Goal: Information Seeking & Learning: Learn about a topic

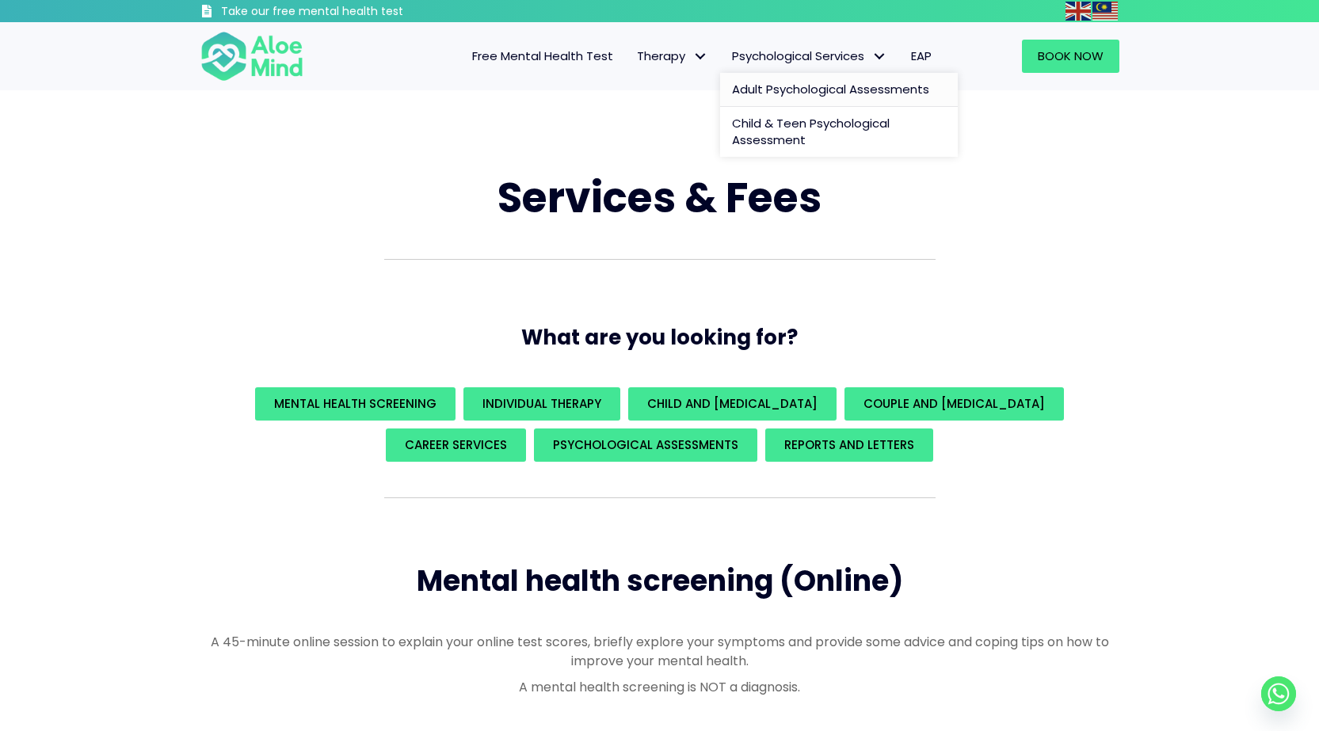
click at [806, 87] on span "Adult Psychological Assessments" at bounding box center [830, 89] width 197 height 17
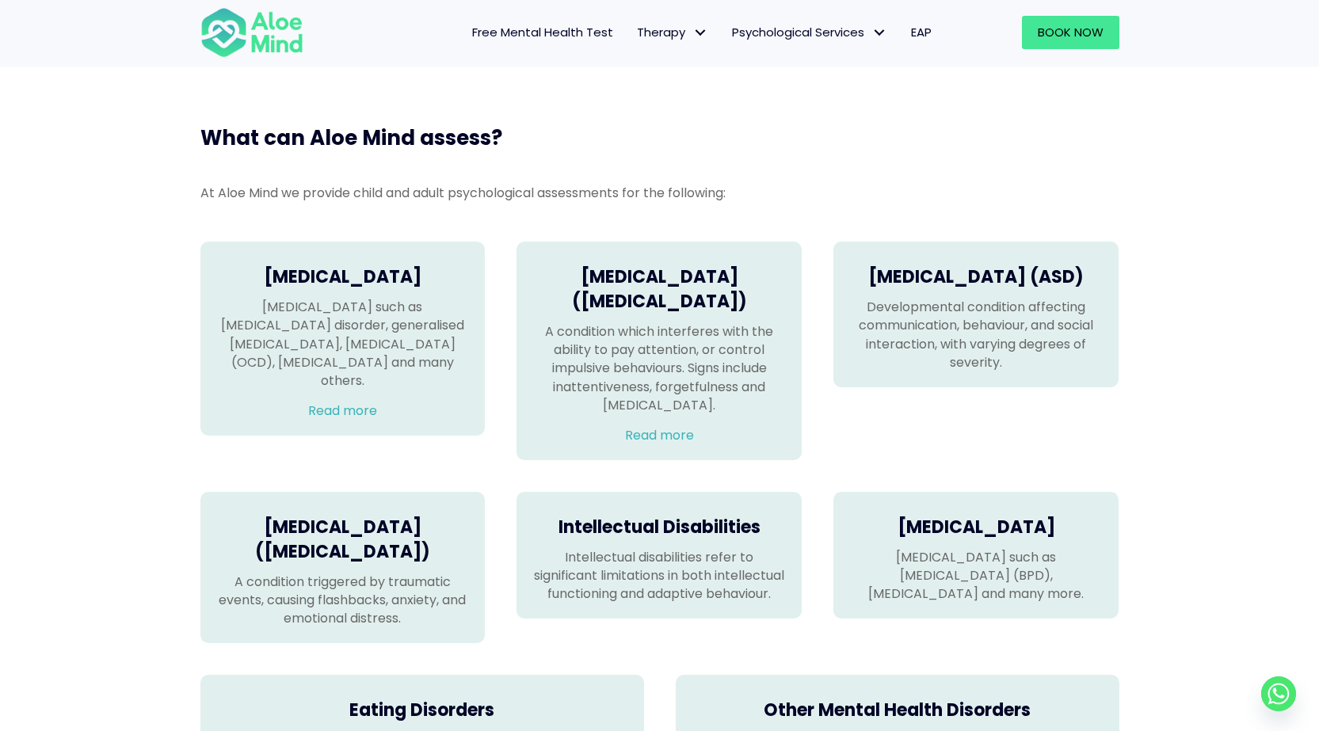
scroll to position [951, 0]
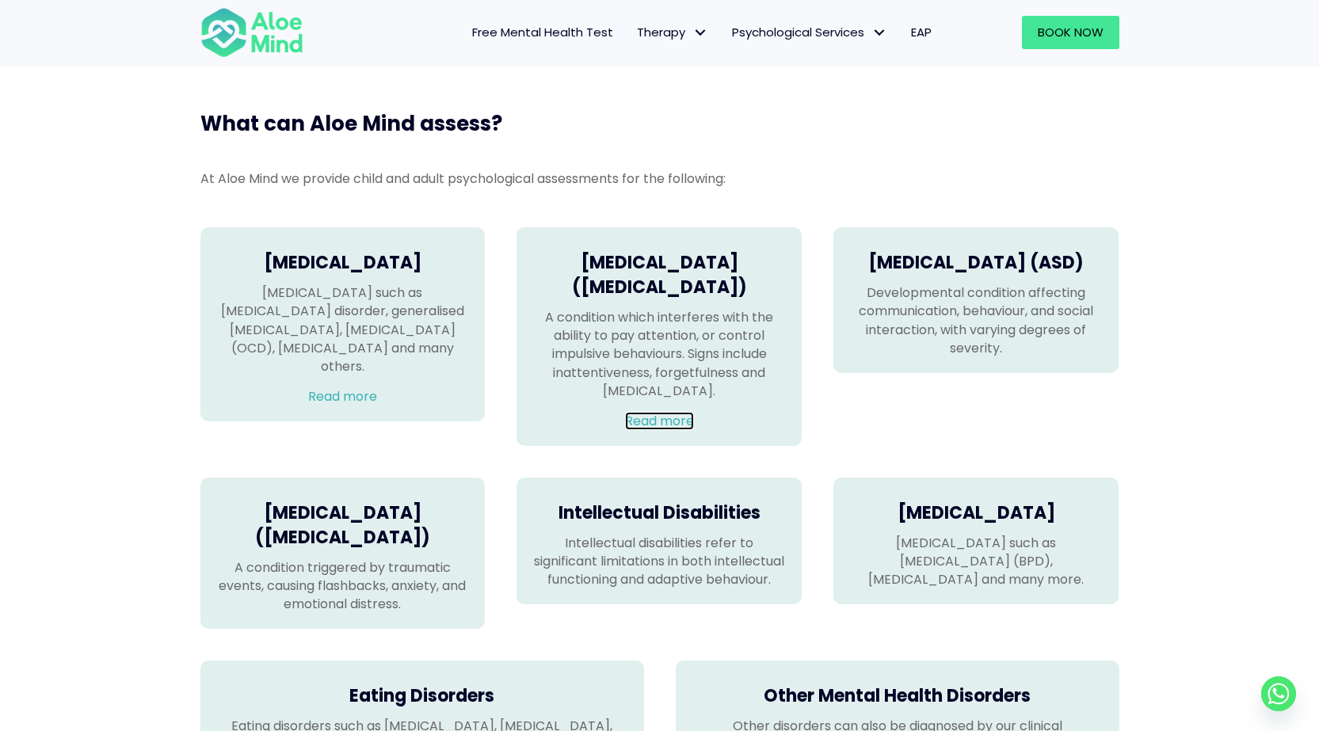
click at [632, 430] on link "Read more" at bounding box center [659, 421] width 69 height 18
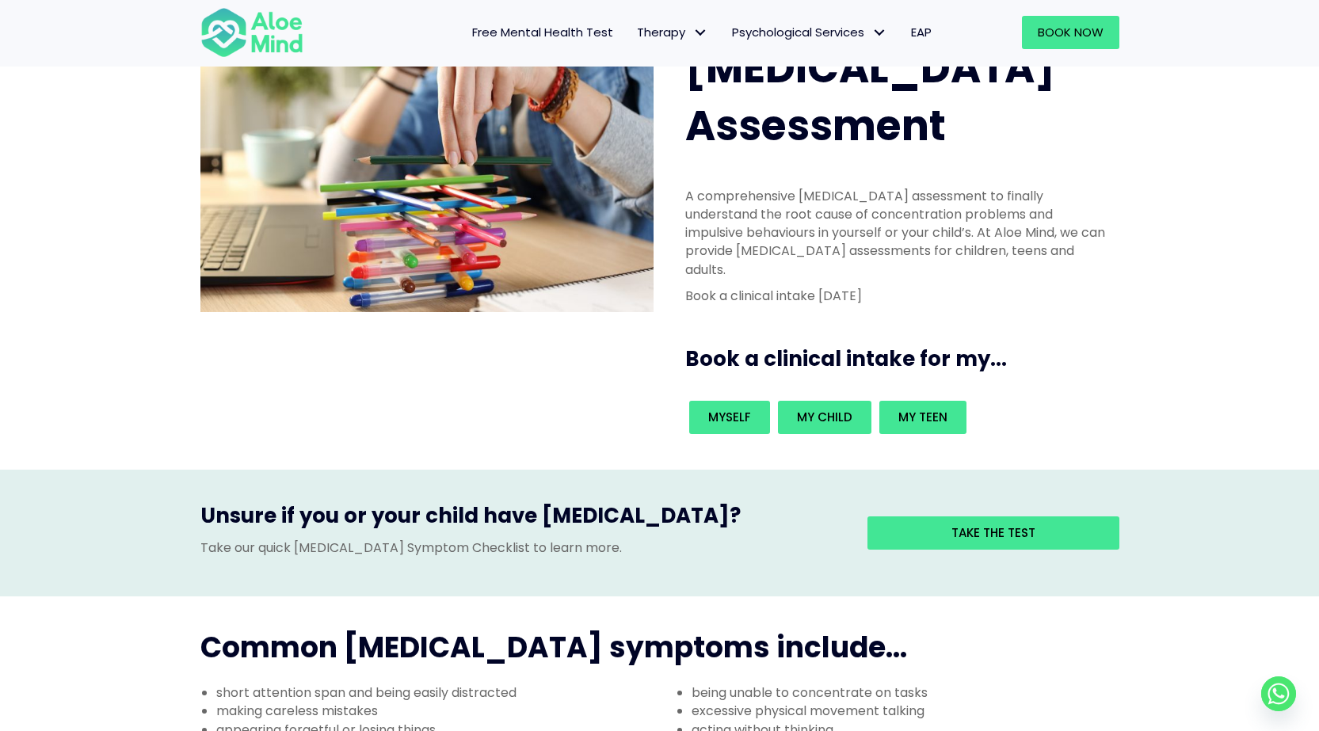
scroll to position [79, 0]
click at [704, 402] on link "Myself" at bounding box center [729, 418] width 81 height 33
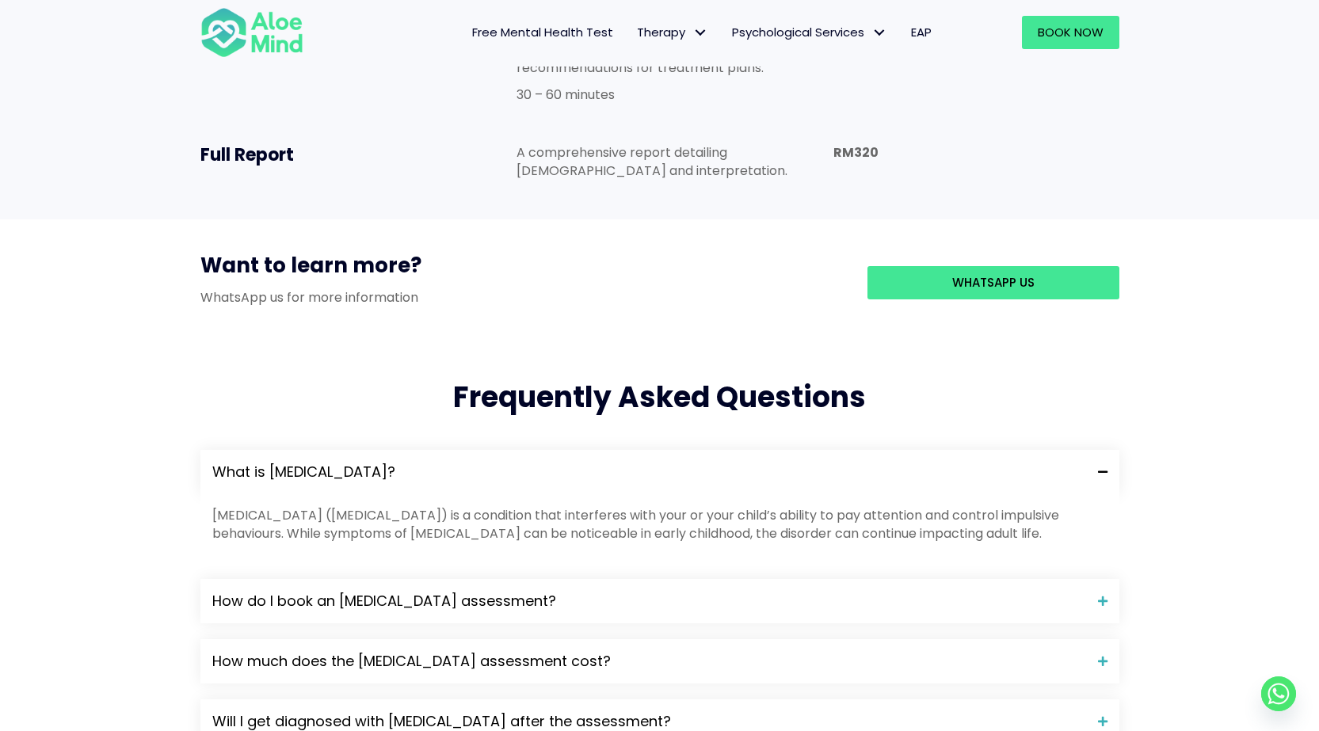
scroll to position [1505, 0]
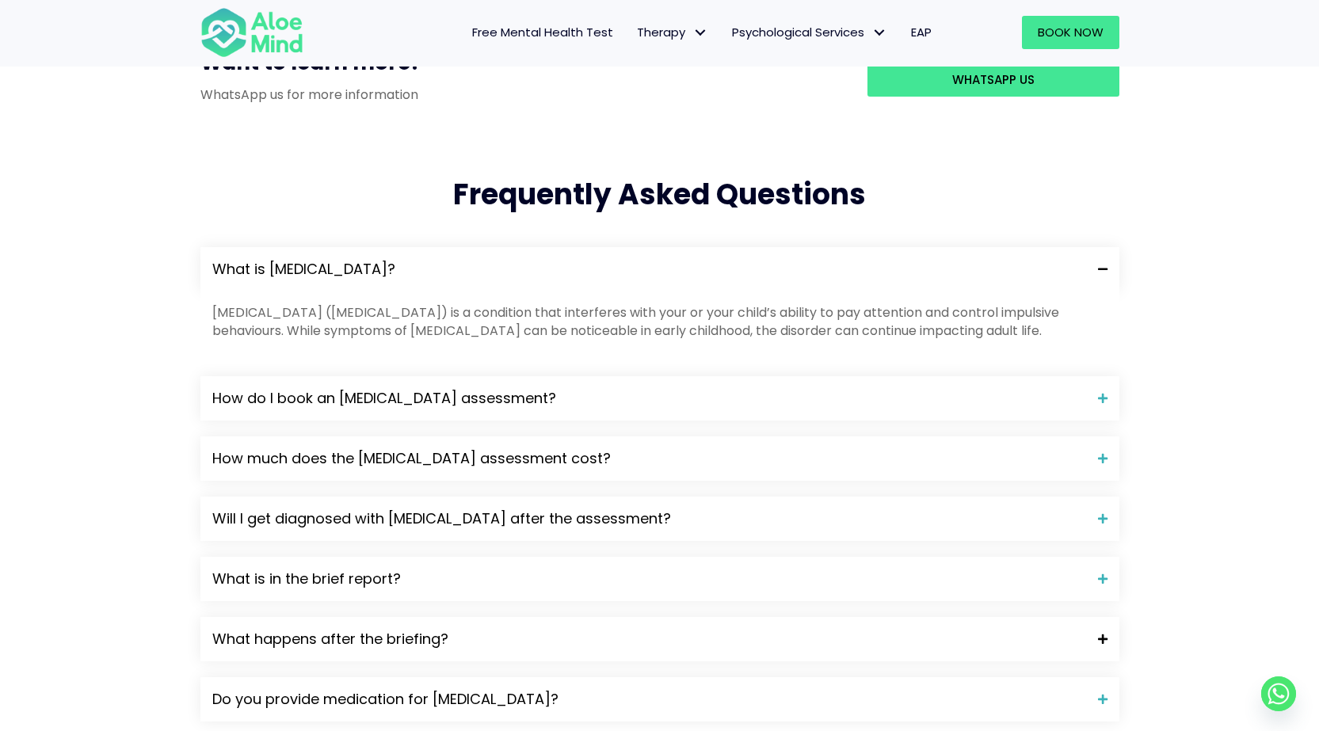
click at [428, 629] on span "What happens after the briefing?" at bounding box center [649, 639] width 874 height 21
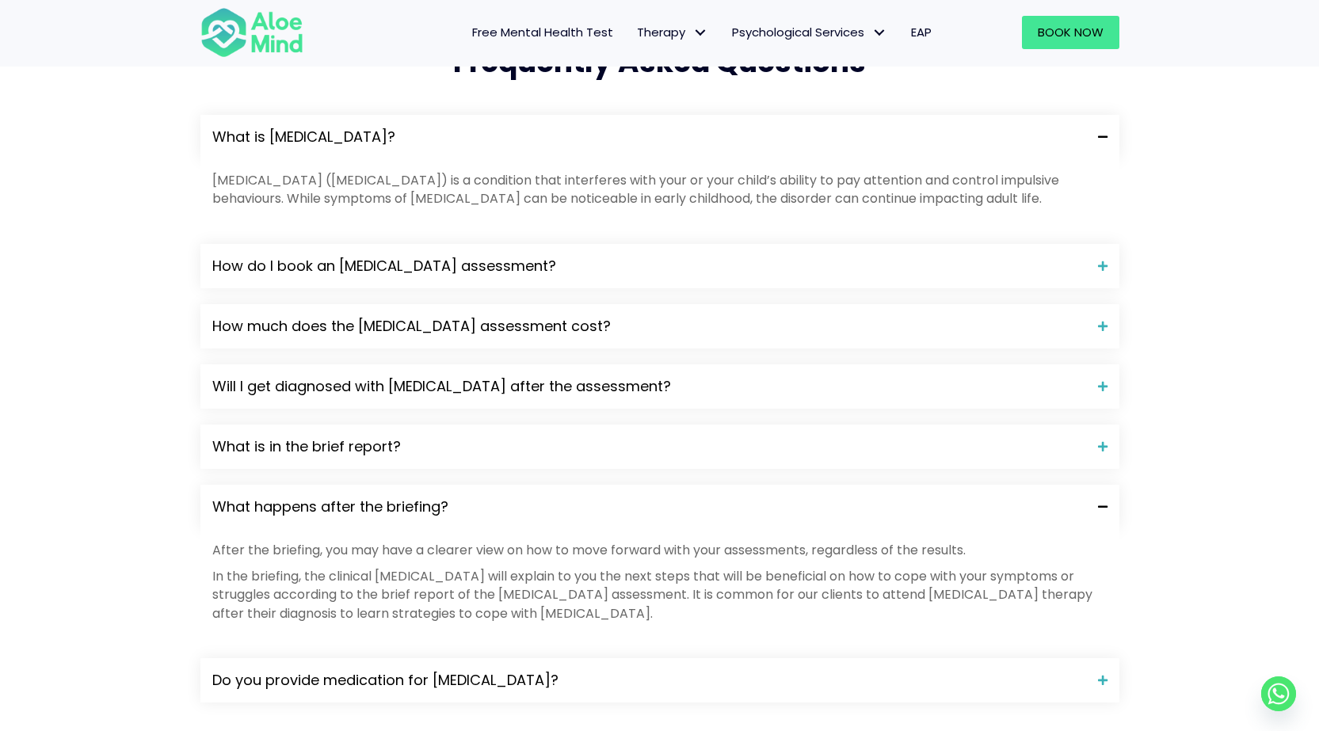
scroll to position [1743, 0]
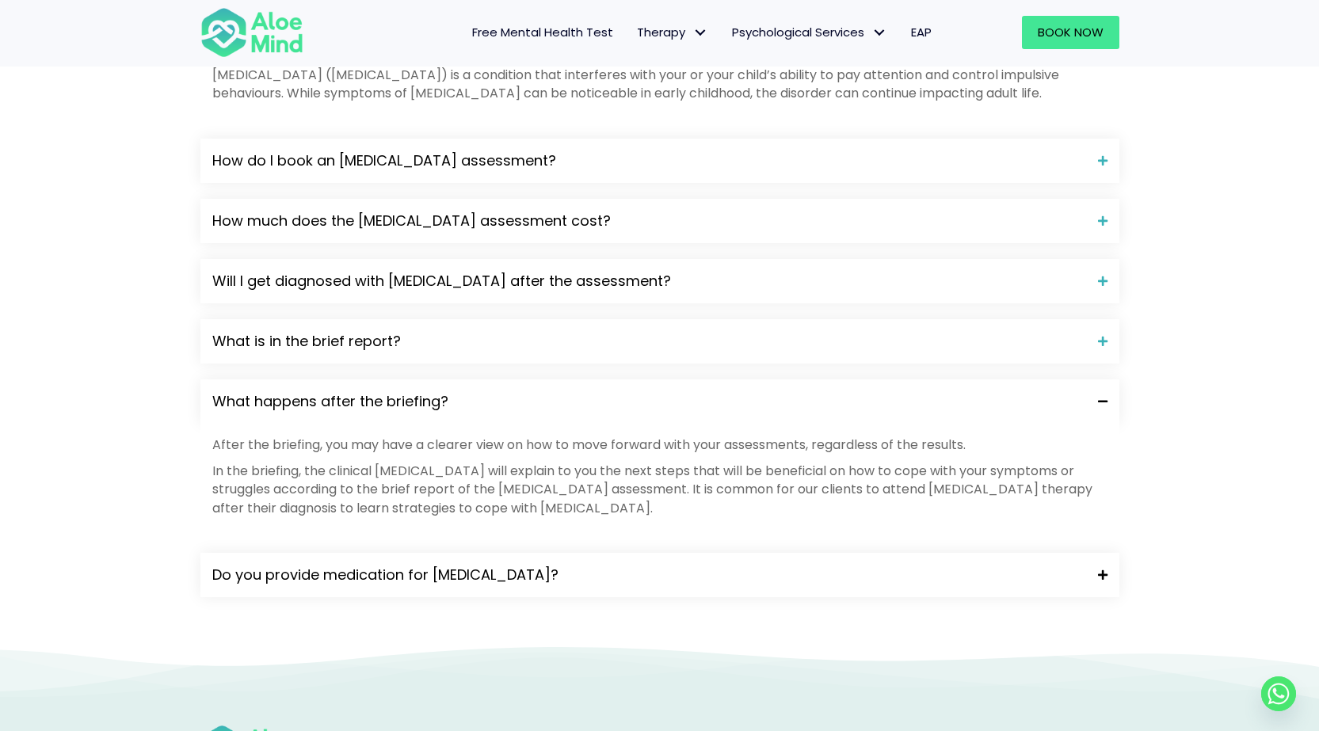
click at [362, 565] on span "Do you provide medication for ADHD?" at bounding box center [649, 575] width 874 height 21
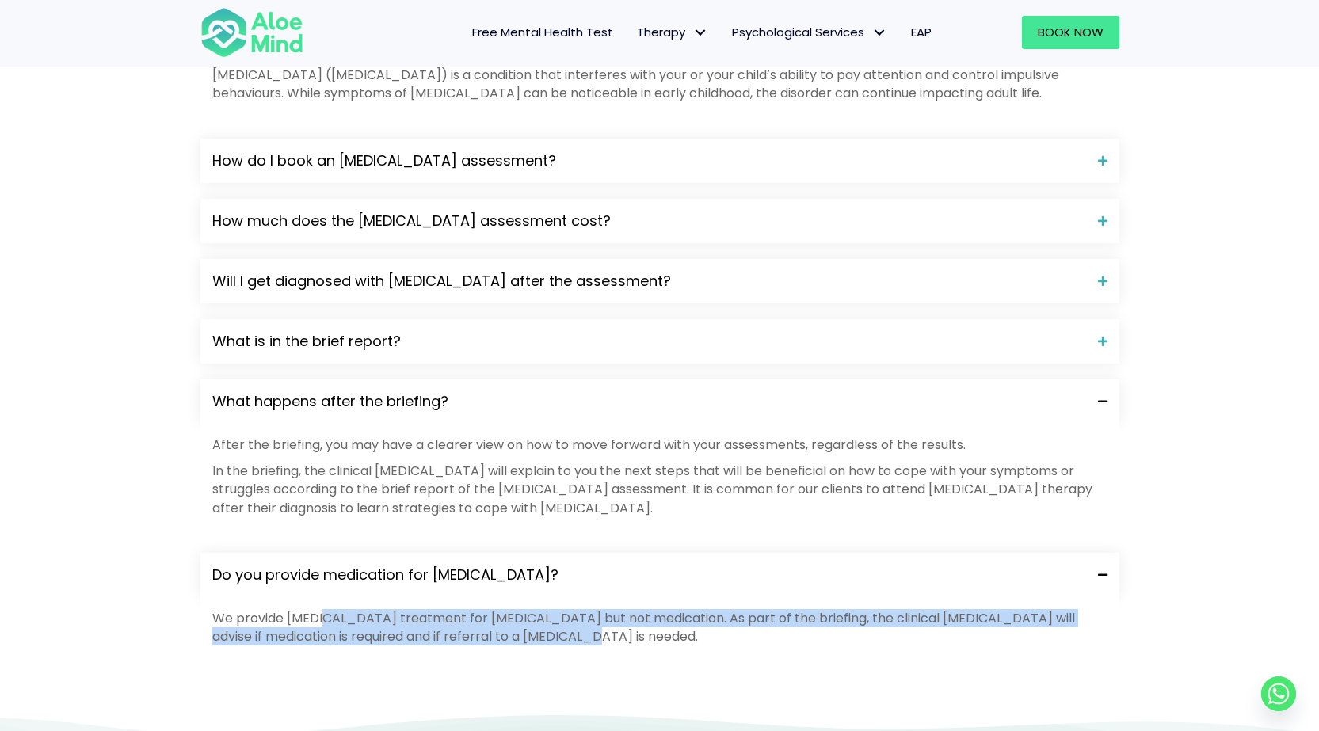
drag, startPoint x: 322, startPoint y: 527, endPoint x: 769, endPoint y: 538, distance: 447.8
click at [769, 609] on p "We provide psychotherapy treatment for ADHD but not medication. As part of the …" at bounding box center [659, 627] width 895 height 36
click at [772, 609] on p "We provide psychotherapy treatment for ADHD but not medication. As part of the …" at bounding box center [659, 627] width 895 height 36
drag, startPoint x: 750, startPoint y: 546, endPoint x: 192, endPoint y: 529, distance: 558.8
click at [192, 529] on div "What is ADHD? Attention-deficit hyperactivity disorder (ADHD) is a condition th…" at bounding box center [660, 346] width 951 height 704
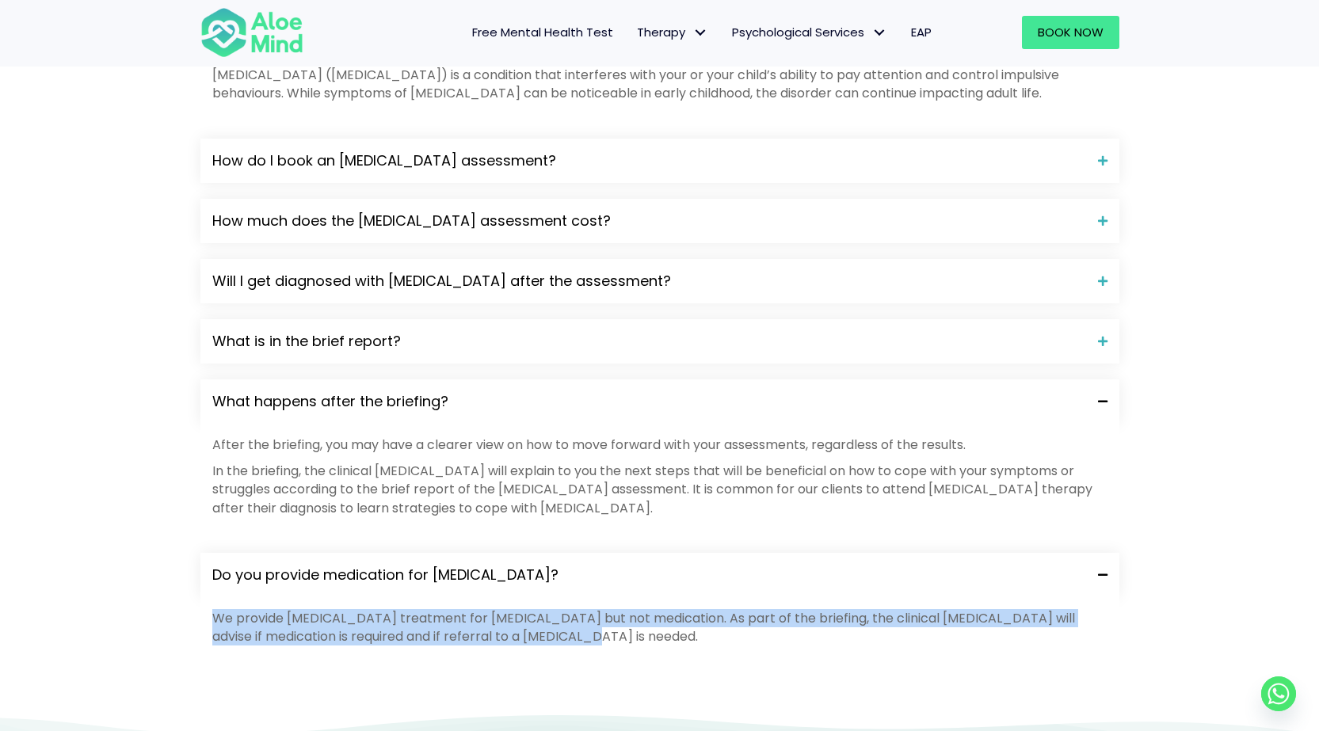
click at [199, 529] on div "What is ADHD? Attention-deficit hyperactivity disorder (ADHD) is a condition th…" at bounding box center [660, 346] width 951 height 704
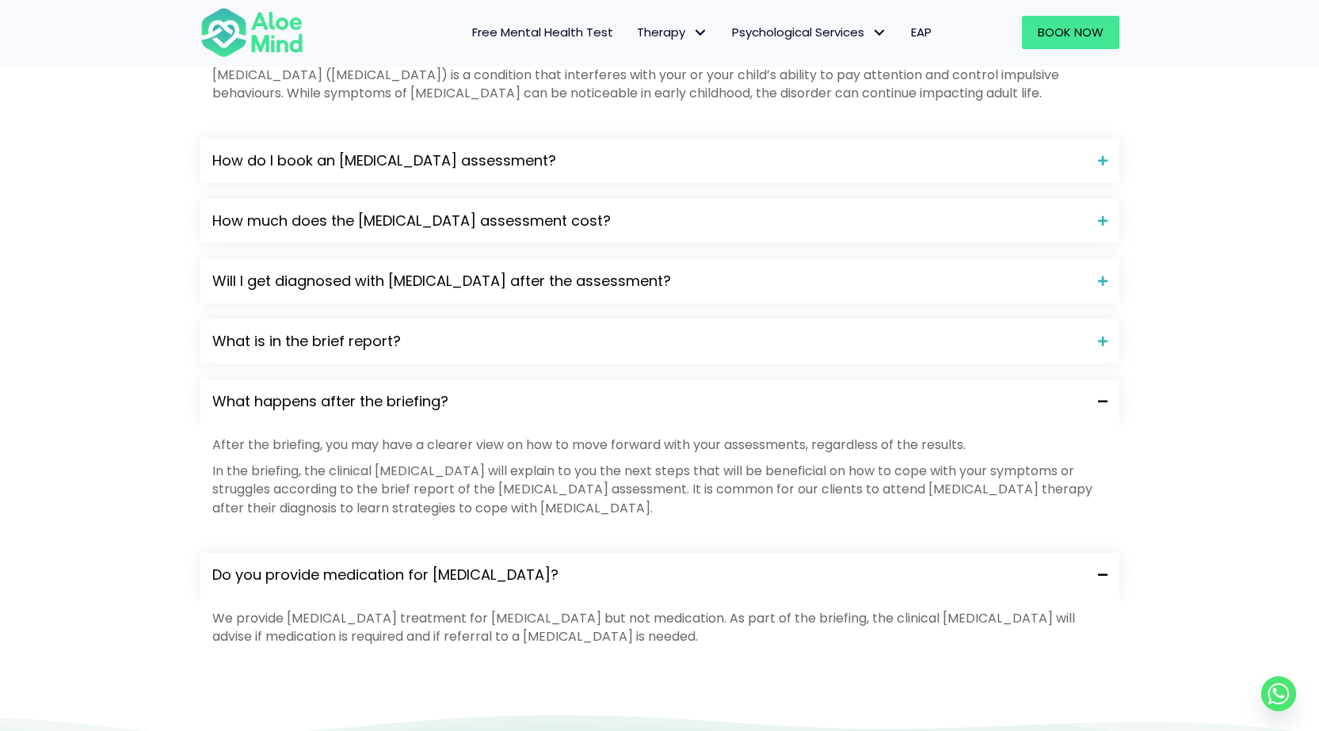
click at [553, 609] on p "We provide psychotherapy treatment for ADHD but not medication. As part of the …" at bounding box center [659, 627] width 895 height 36
click at [551, 609] on p "We provide psychotherapy treatment for ADHD but not medication. As part of the …" at bounding box center [659, 627] width 895 height 36
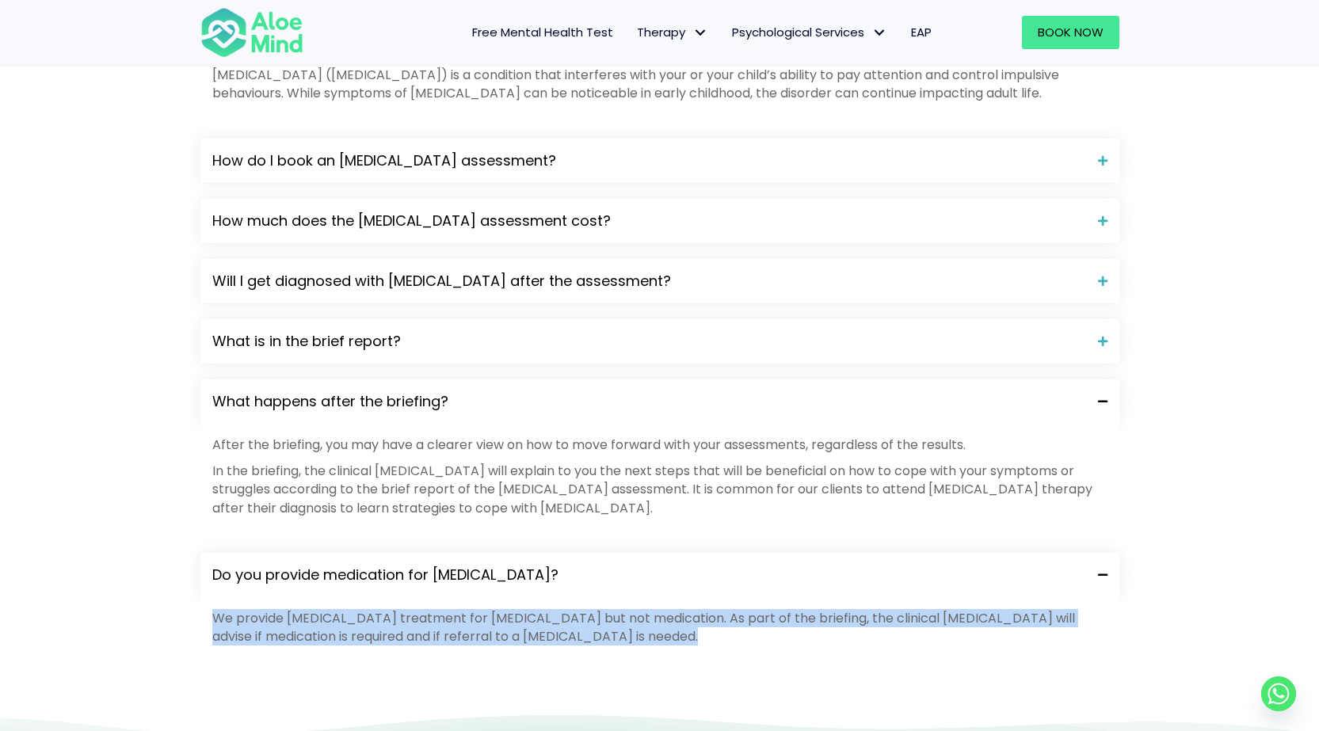
drag, startPoint x: 551, startPoint y: 544, endPoint x: 181, endPoint y: 517, distance: 371.0
click at [181, 517] on div "Frequently Asked Questions What is ADHD? Attention-deficit hyperactivity disord…" at bounding box center [659, 310] width 1319 height 808
click at [183, 517] on div "Frequently Asked Questions What is ADHD? Attention-deficit hyperactivity disord…" at bounding box center [659, 310] width 1319 height 808
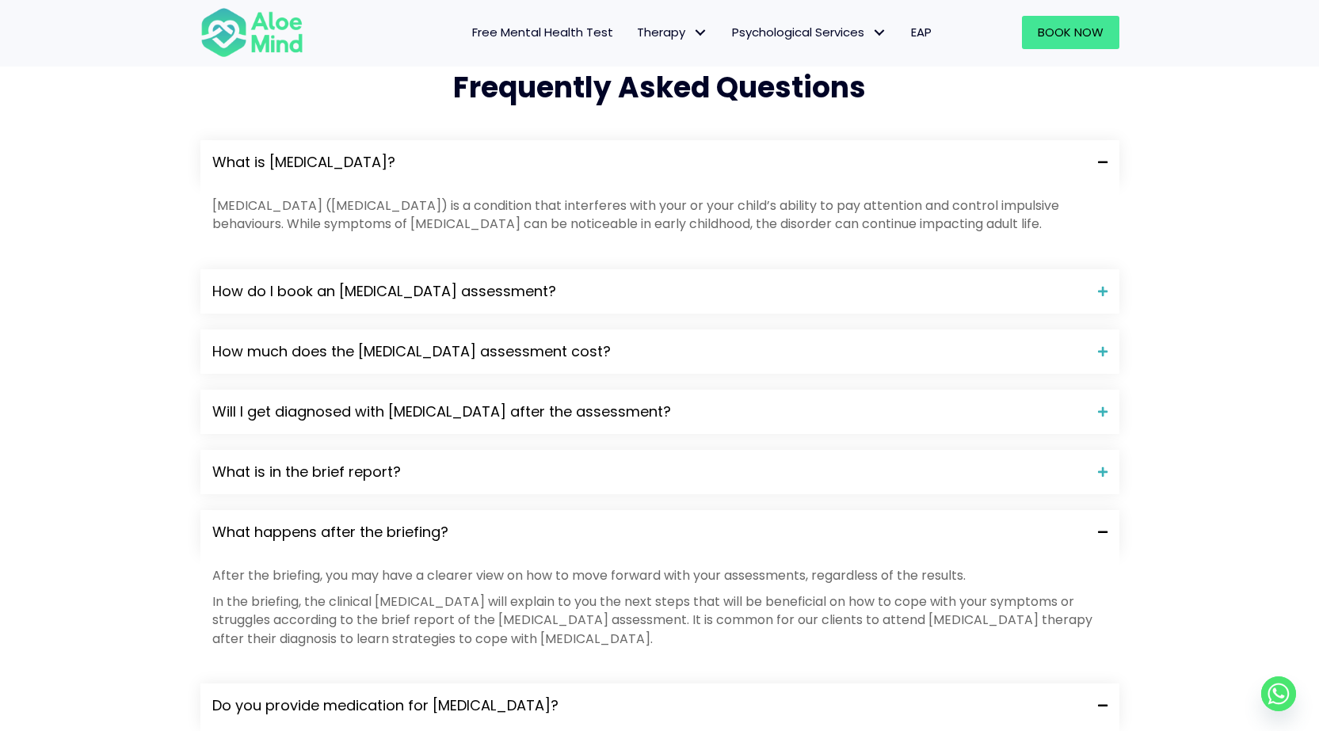
scroll to position [1585, 0]
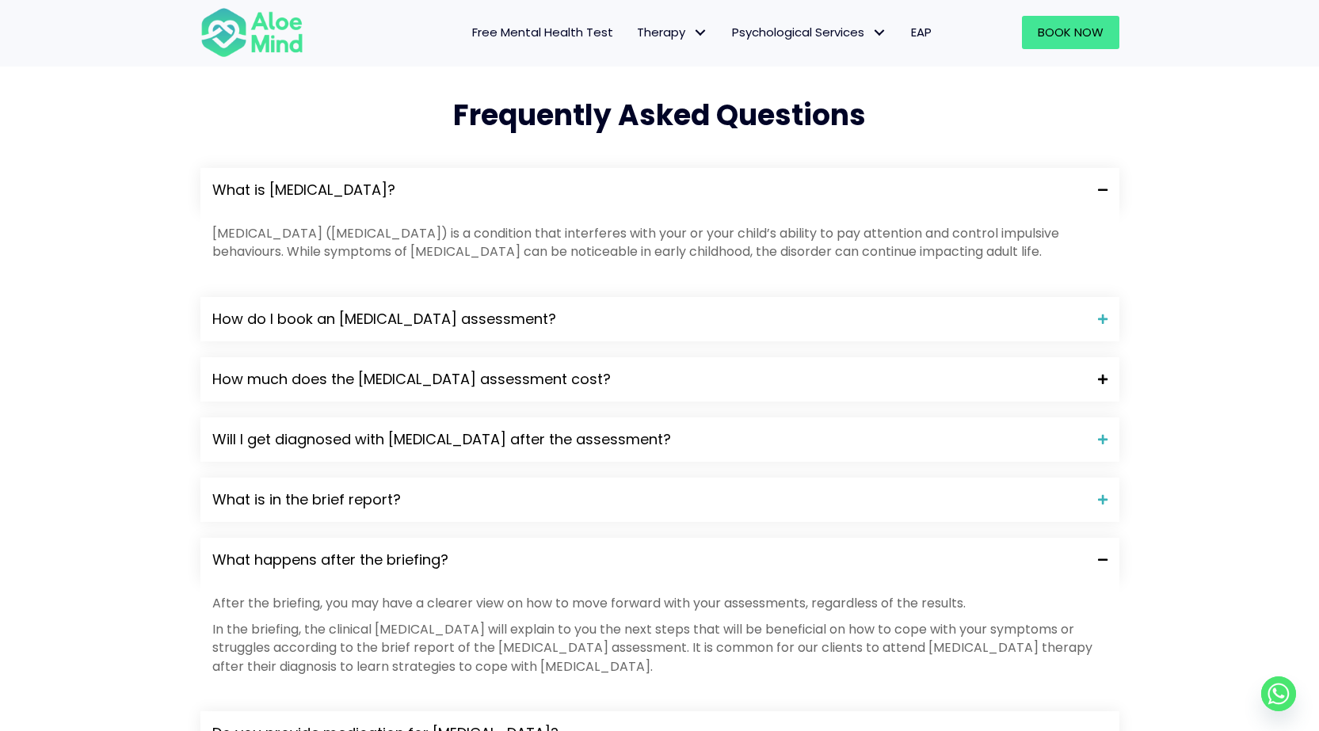
click at [425, 369] on span "How much does the ADHD assessment cost?" at bounding box center [649, 379] width 874 height 21
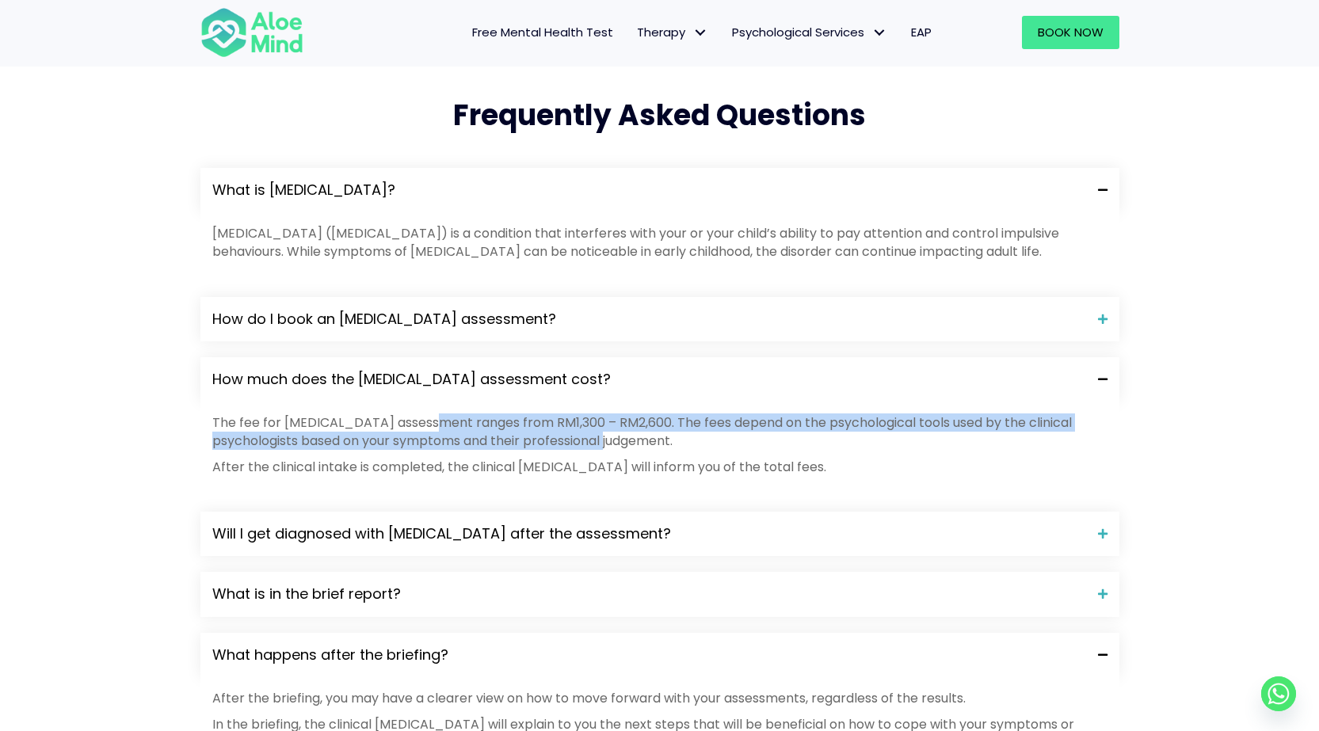
drag, startPoint x: 435, startPoint y: 329, endPoint x: 738, endPoint y: 347, distance: 303.2
click at [738, 414] on p "The fee for ADHD assessment ranges from RM1,300 – RM2,600. The fees depend on t…" at bounding box center [659, 432] width 895 height 36
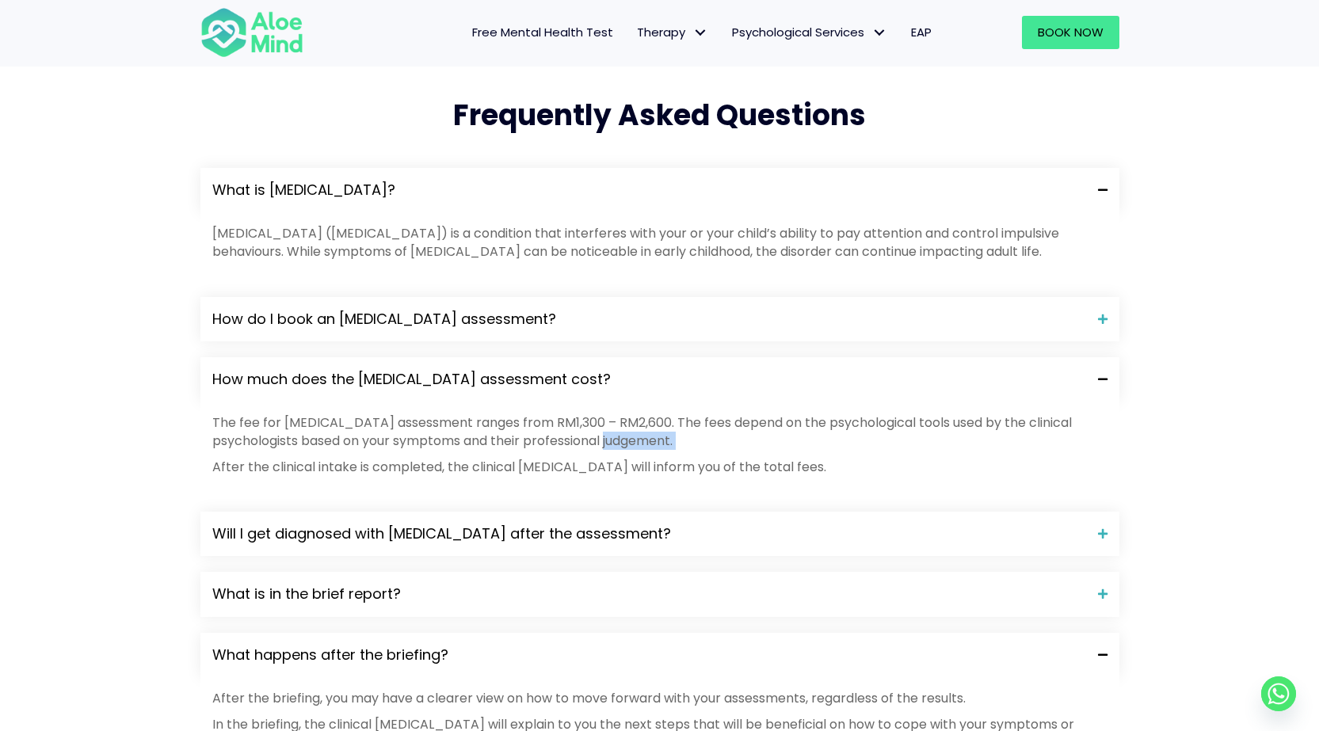
click at [738, 414] on p "The fee for ADHD assessment ranges from RM1,300 – RM2,600. The fees depend on t…" at bounding box center [659, 432] width 895 height 36
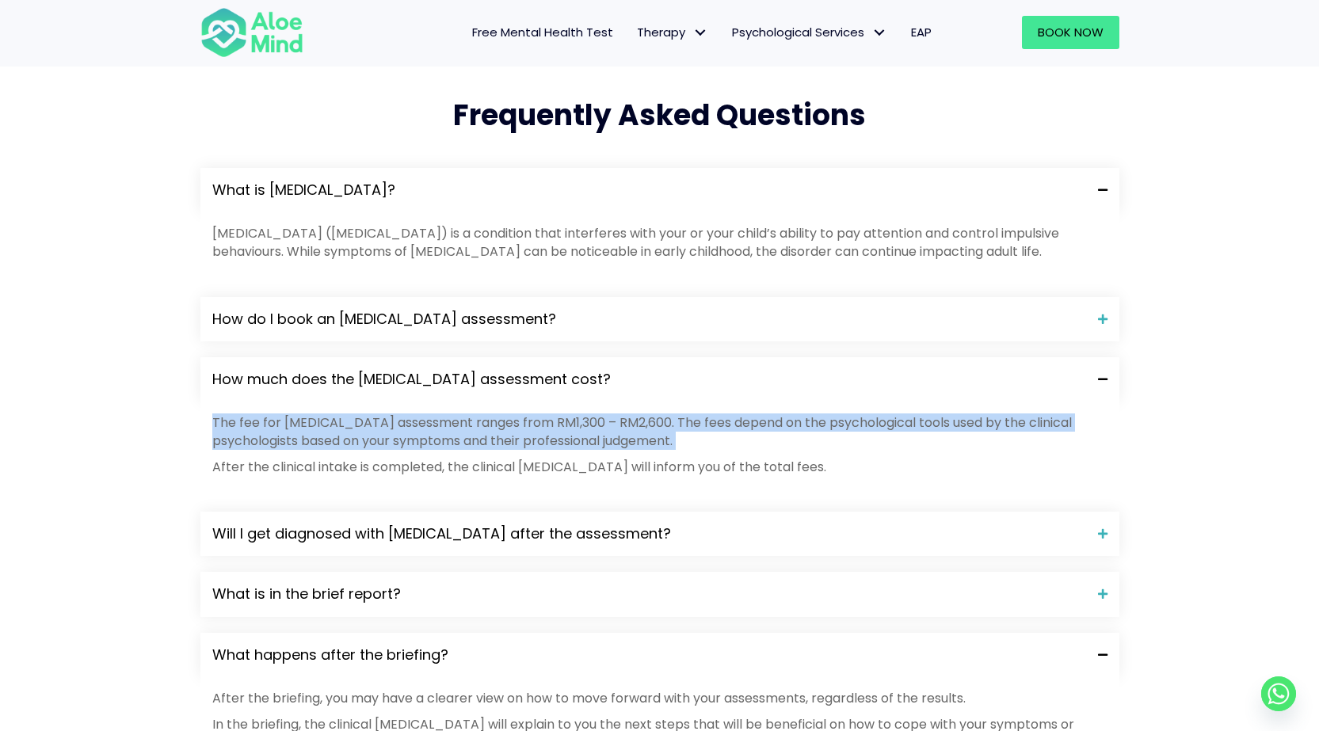
click at [738, 414] on p "The fee for ADHD assessment ranges from RM1,300 – RM2,600. The fees depend on t…" at bounding box center [659, 432] width 895 height 36
click at [696, 414] on p "The fee for ADHD assessment ranges from RM1,300 – RM2,600. The fees depend on t…" at bounding box center [659, 432] width 895 height 36
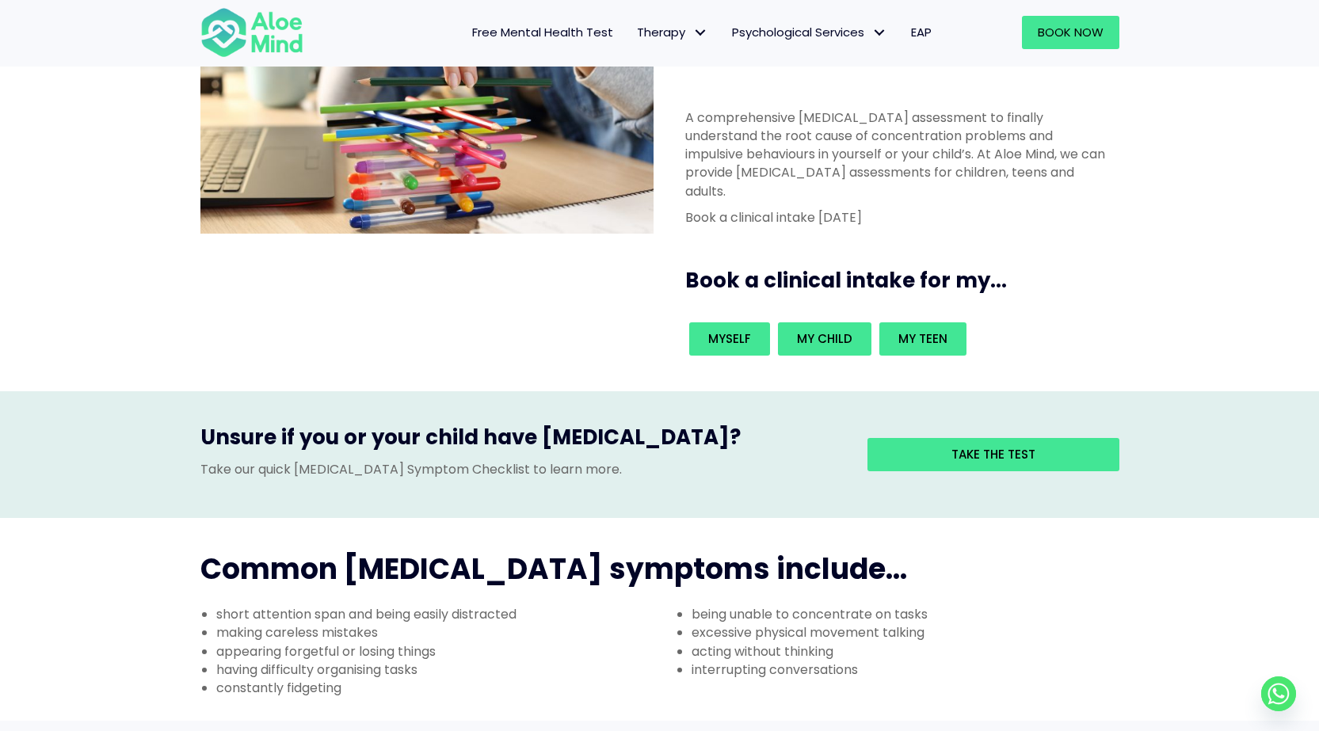
scroll to position [0, 0]
